Goal: Task Accomplishment & Management: Complete application form

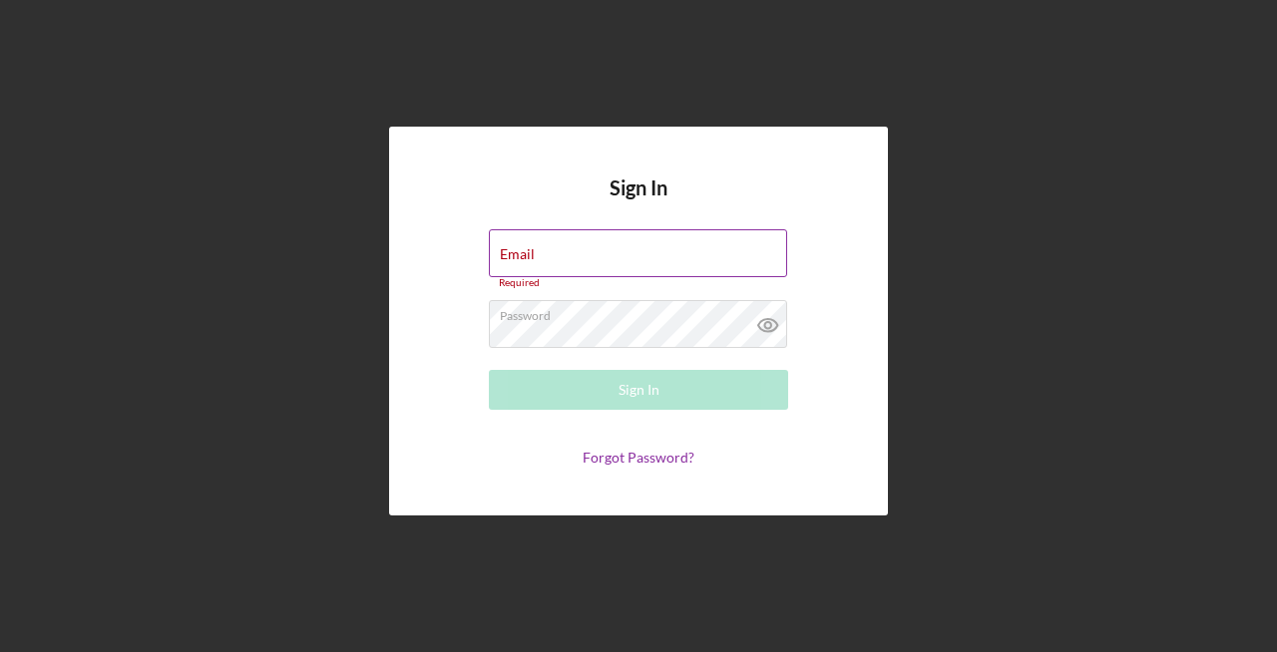
click at [609, 273] on input "Email" at bounding box center [638, 253] width 298 height 48
type input "[EMAIL_ADDRESS][DOMAIN_NAME]"
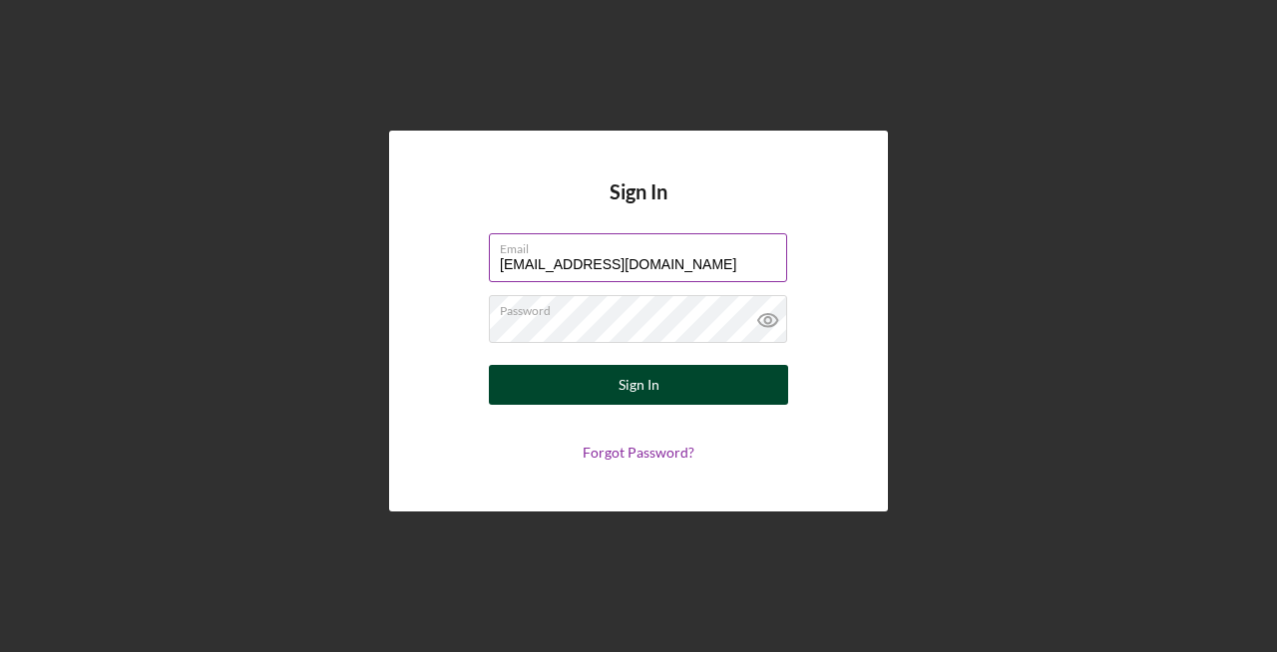
click at [674, 393] on button "Sign In" at bounding box center [638, 385] width 299 height 40
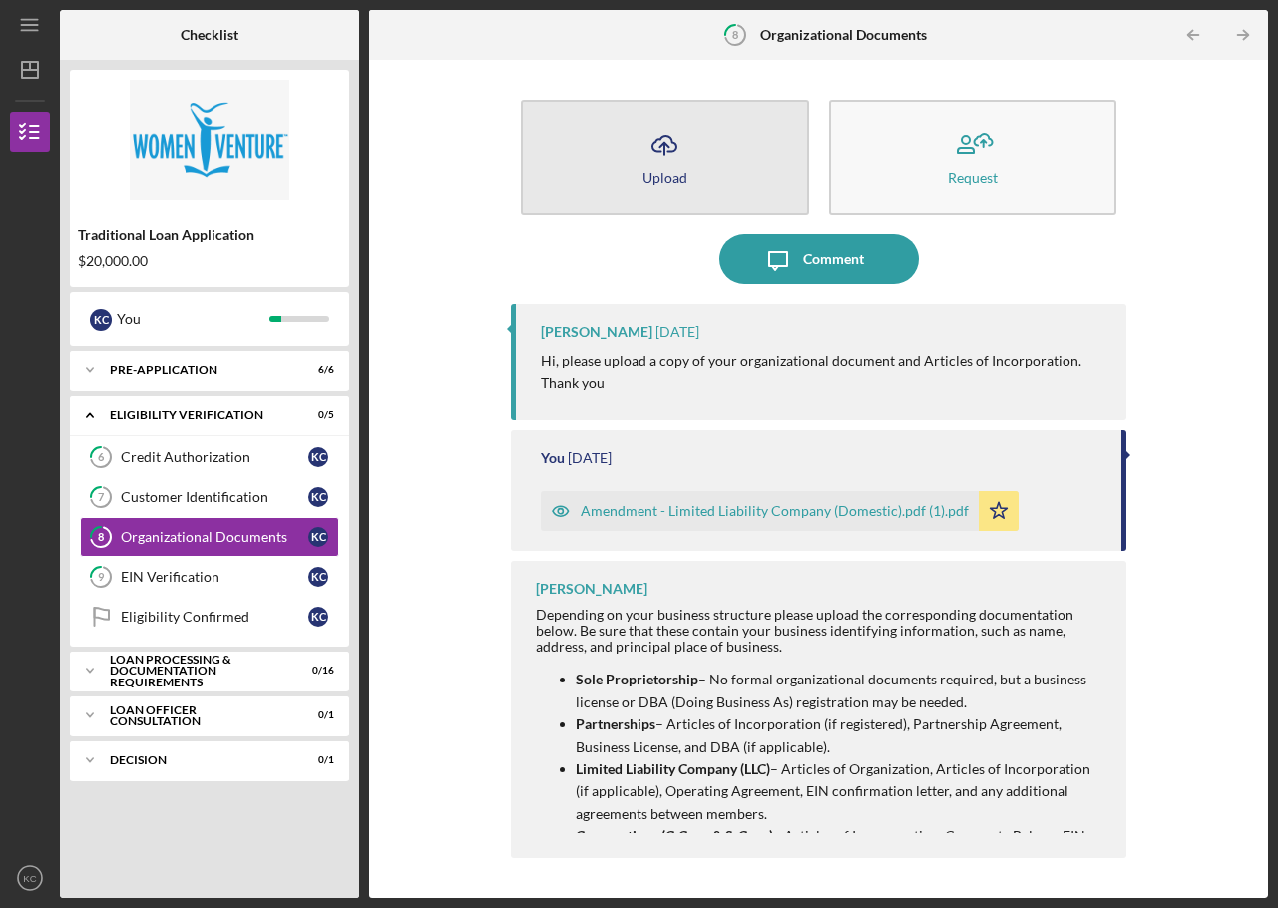
click at [681, 155] on icon "Icon/Upload" at bounding box center [664, 145] width 50 height 50
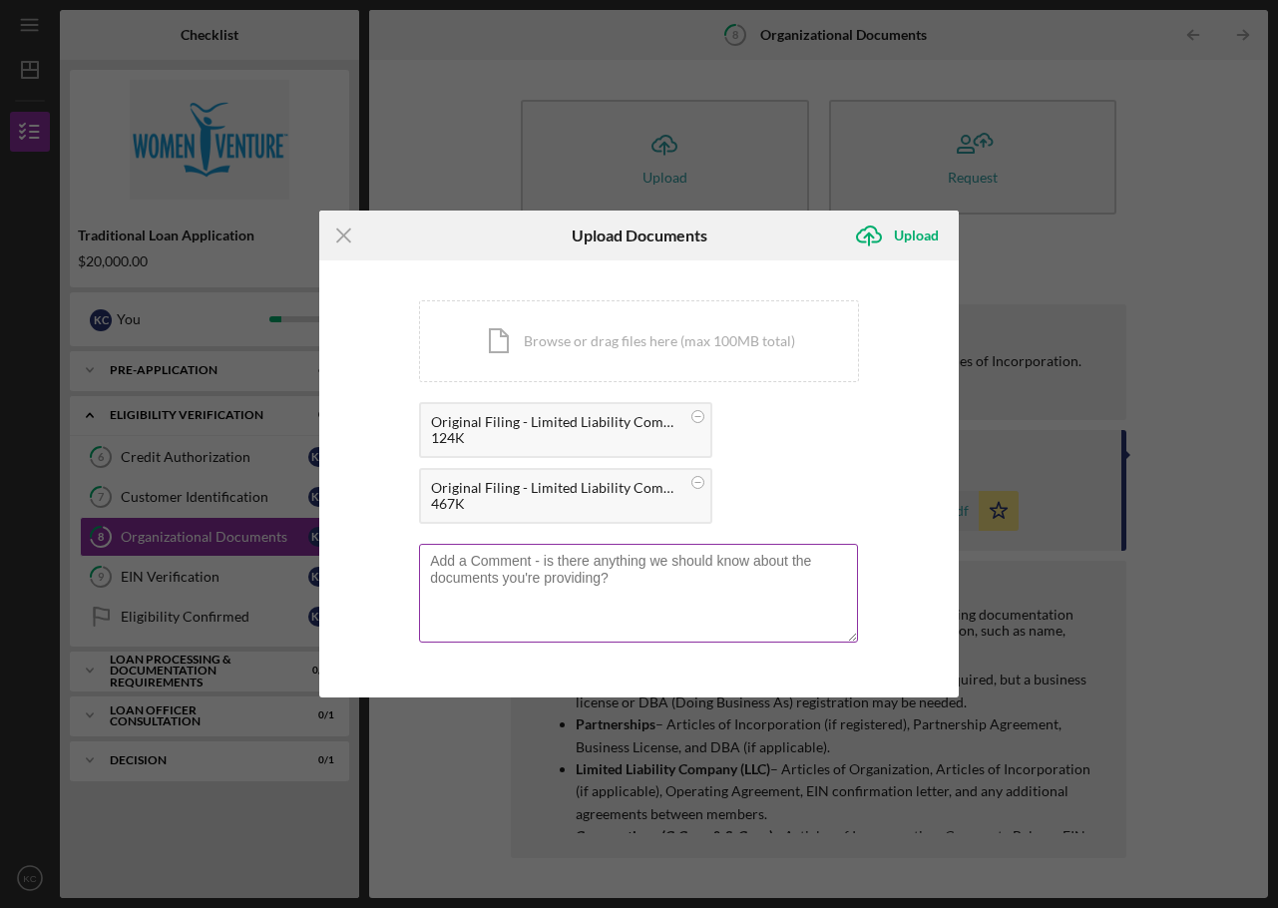
click at [636, 588] on textarea at bounding box center [638, 593] width 439 height 98
type textarea "I"
click at [912, 233] on div "Upload" at bounding box center [916, 235] width 45 height 40
